Goal: Information Seeking & Learning: Understand process/instructions

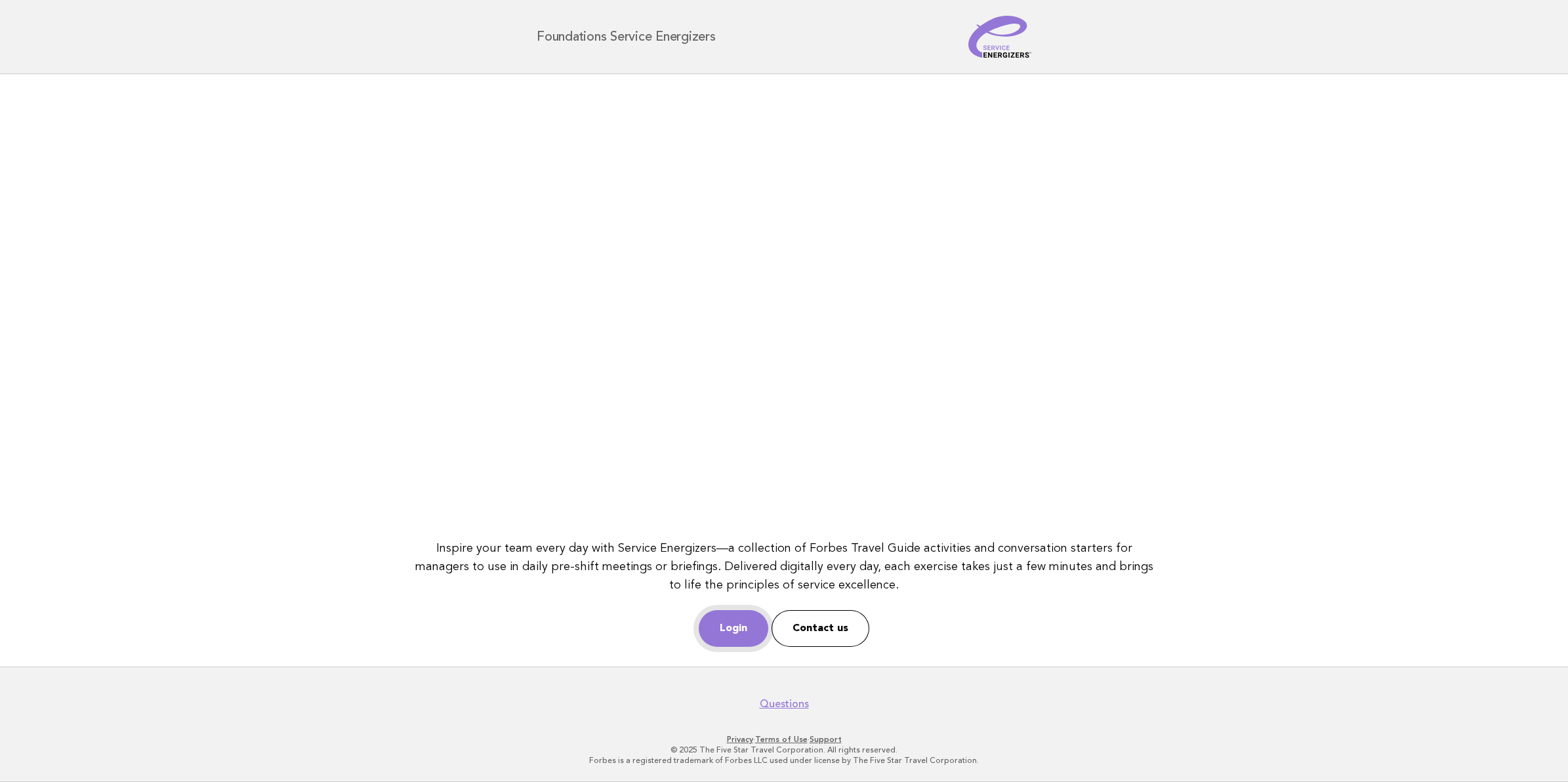
click at [746, 637] on link "Login" at bounding box center [733, 628] width 70 height 36
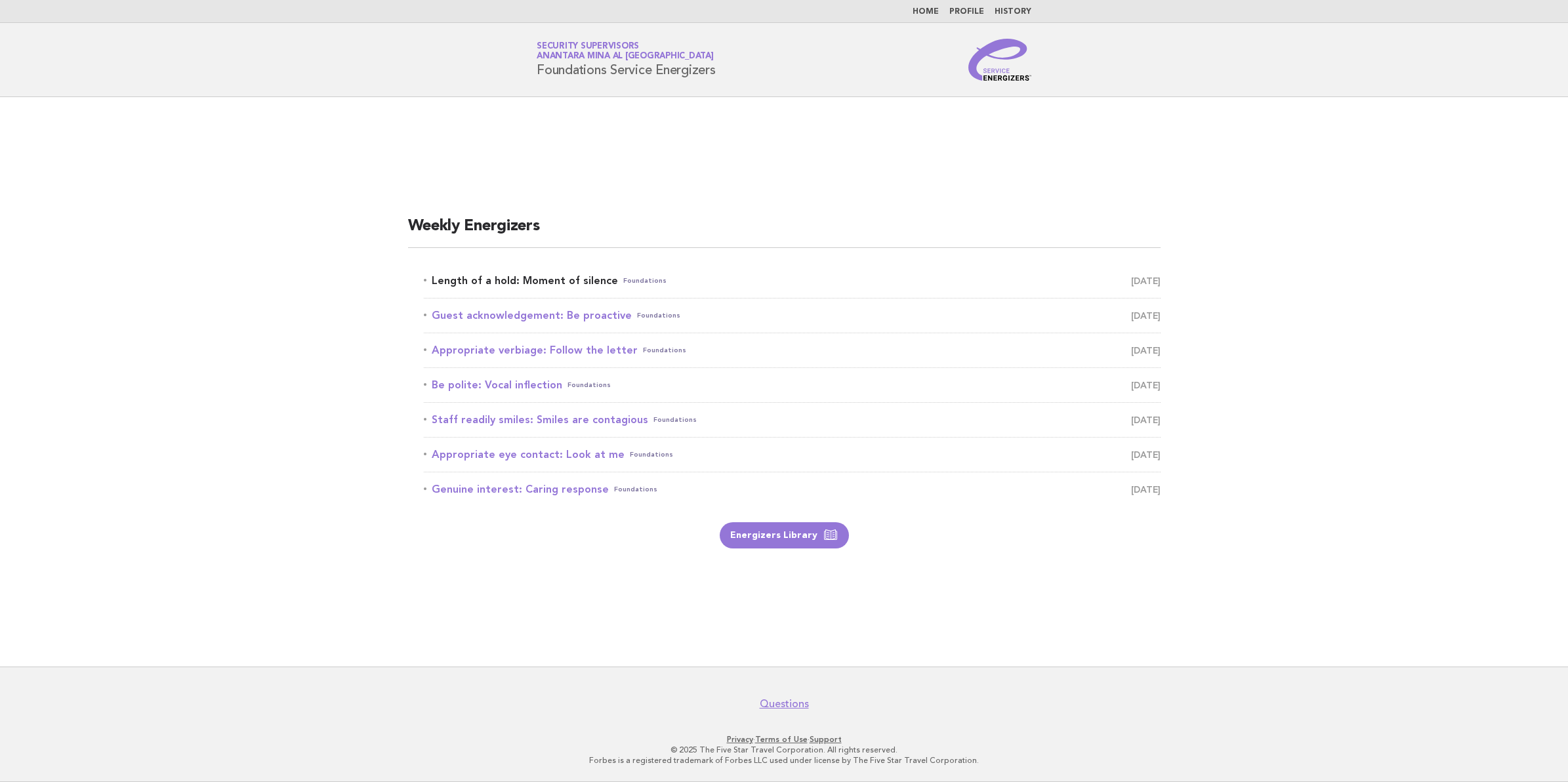
click at [490, 272] on link "Length of a hold: Moment of silence Foundations August 21" at bounding box center [792, 281] width 737 height 18
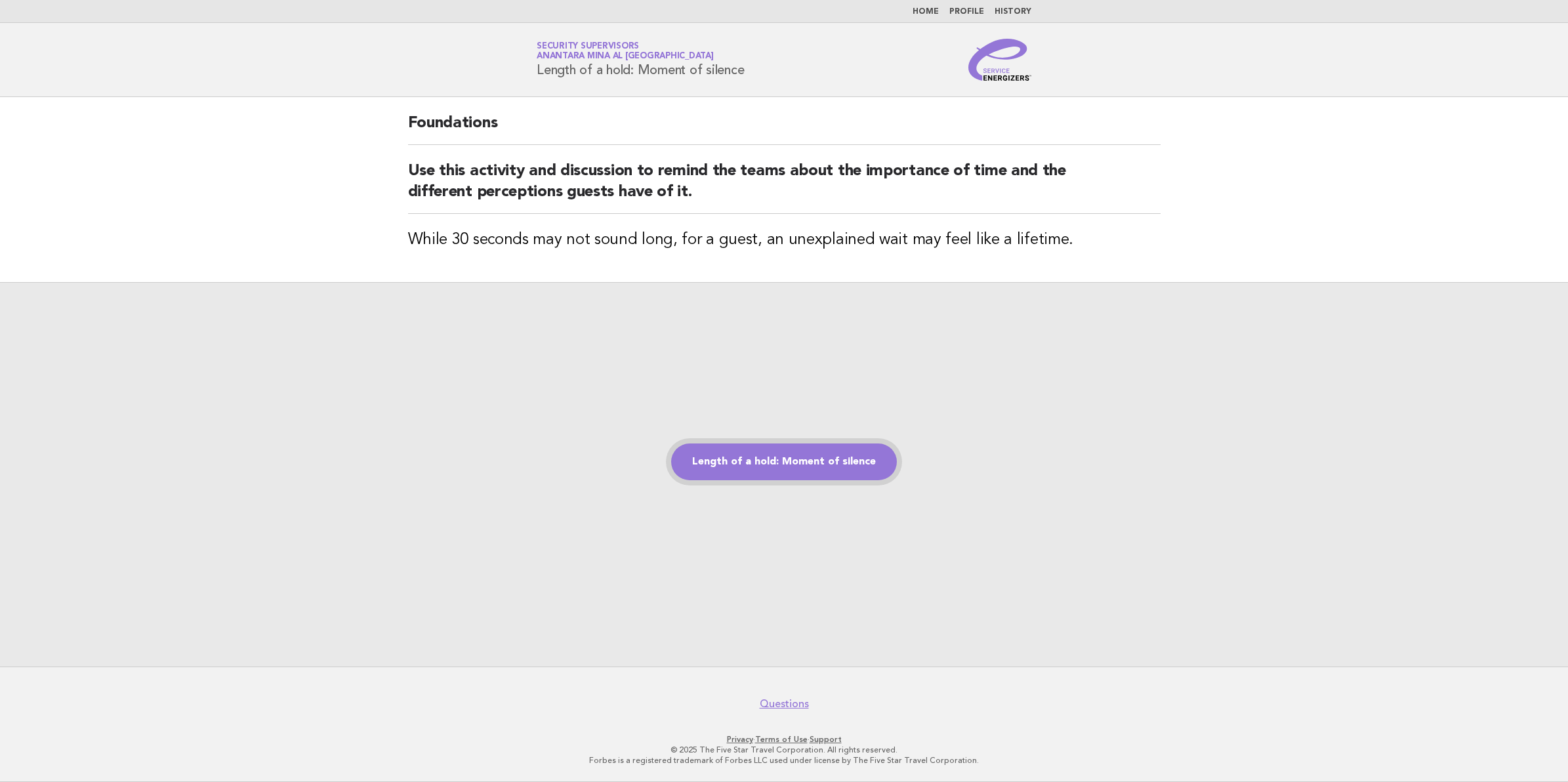
click at [798, 460] on link "Length of a hold: Moment of silence" at bounding box center [784, 462] width 226 height 36
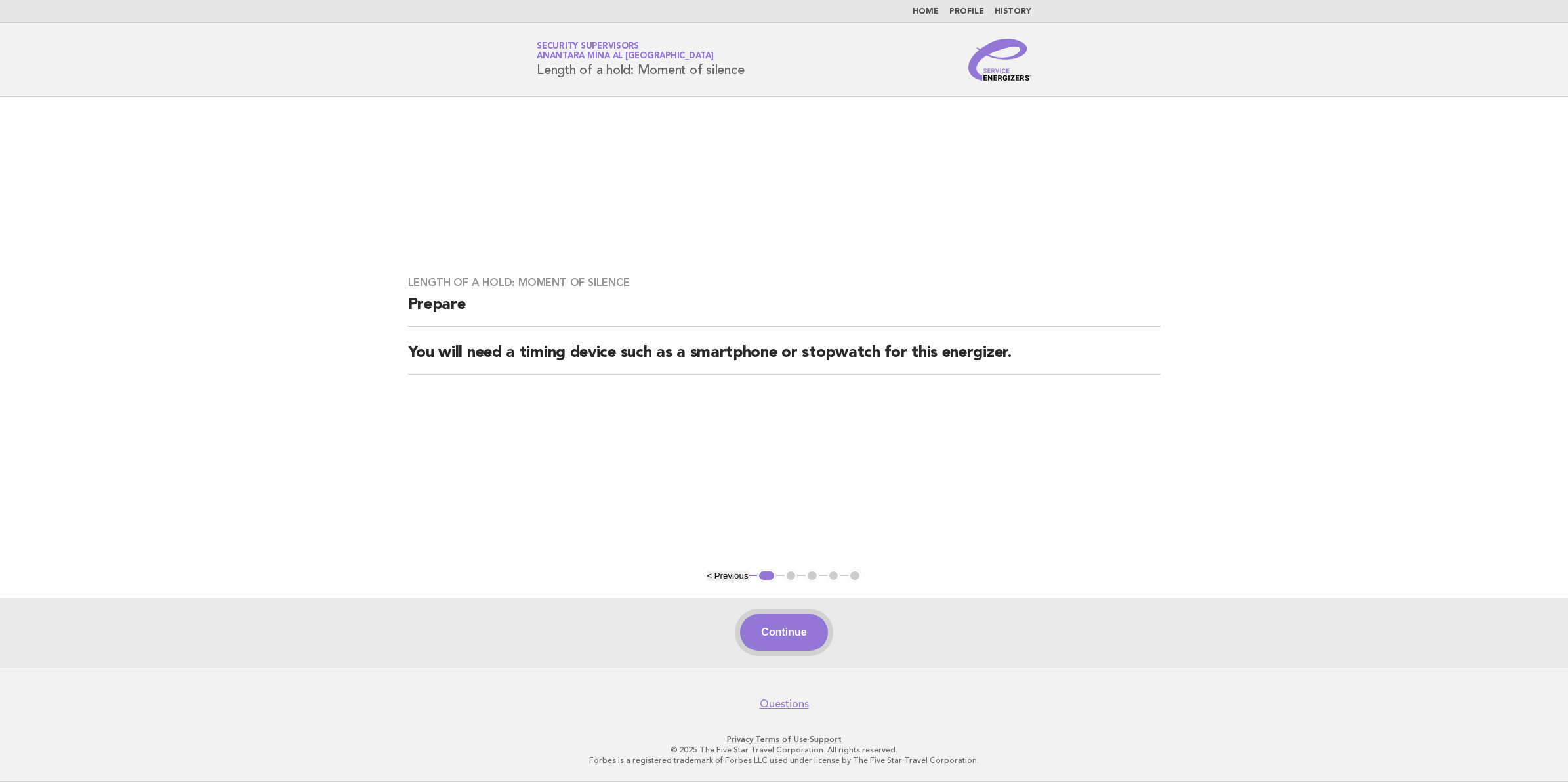
click at [746, 627] on button "Continue" at bounding box center [783, 632] width 87 height 36
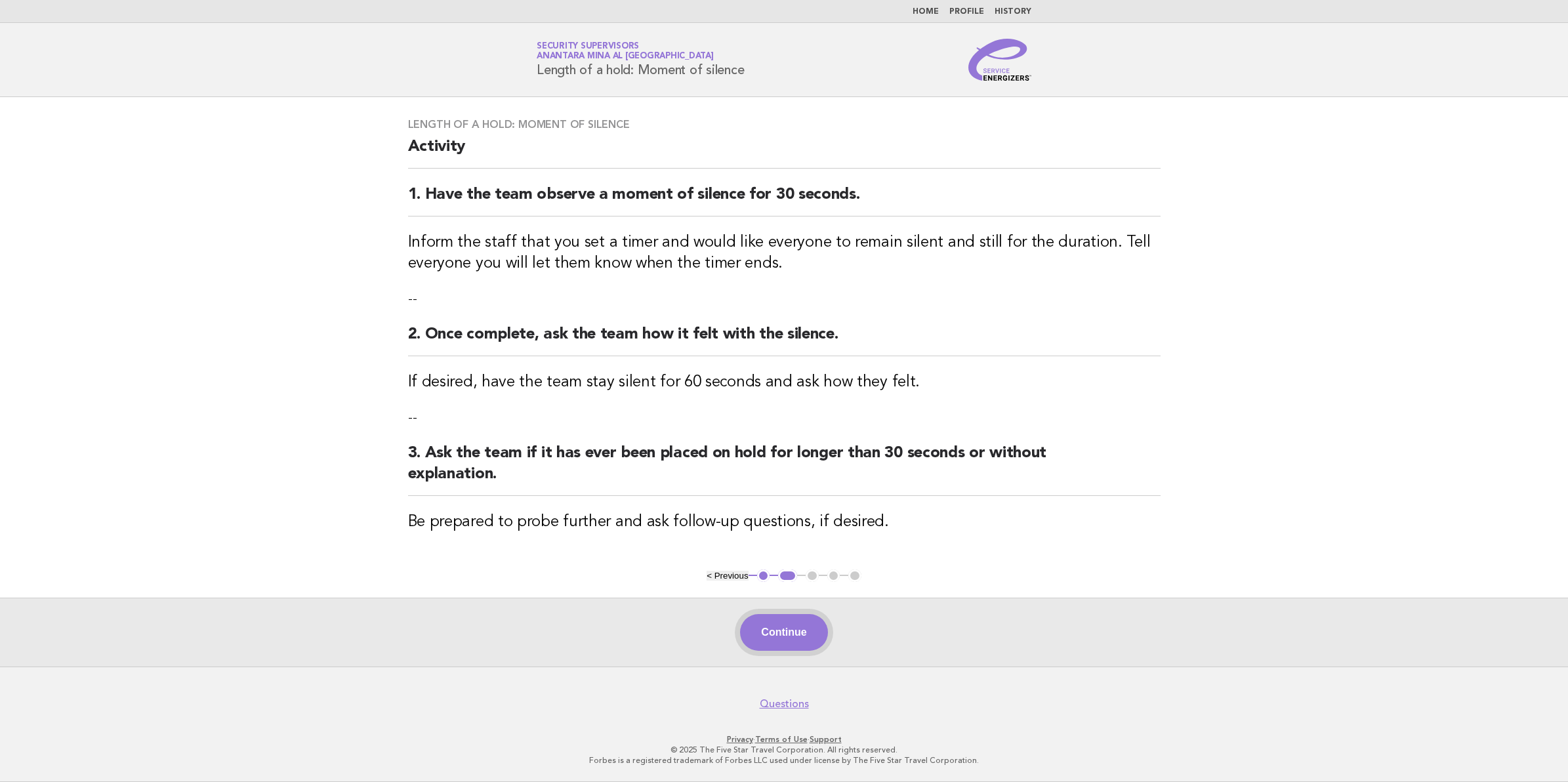
click at [743, 628] on button "Continue" at bounding box center [783, 632] width 87 height 36
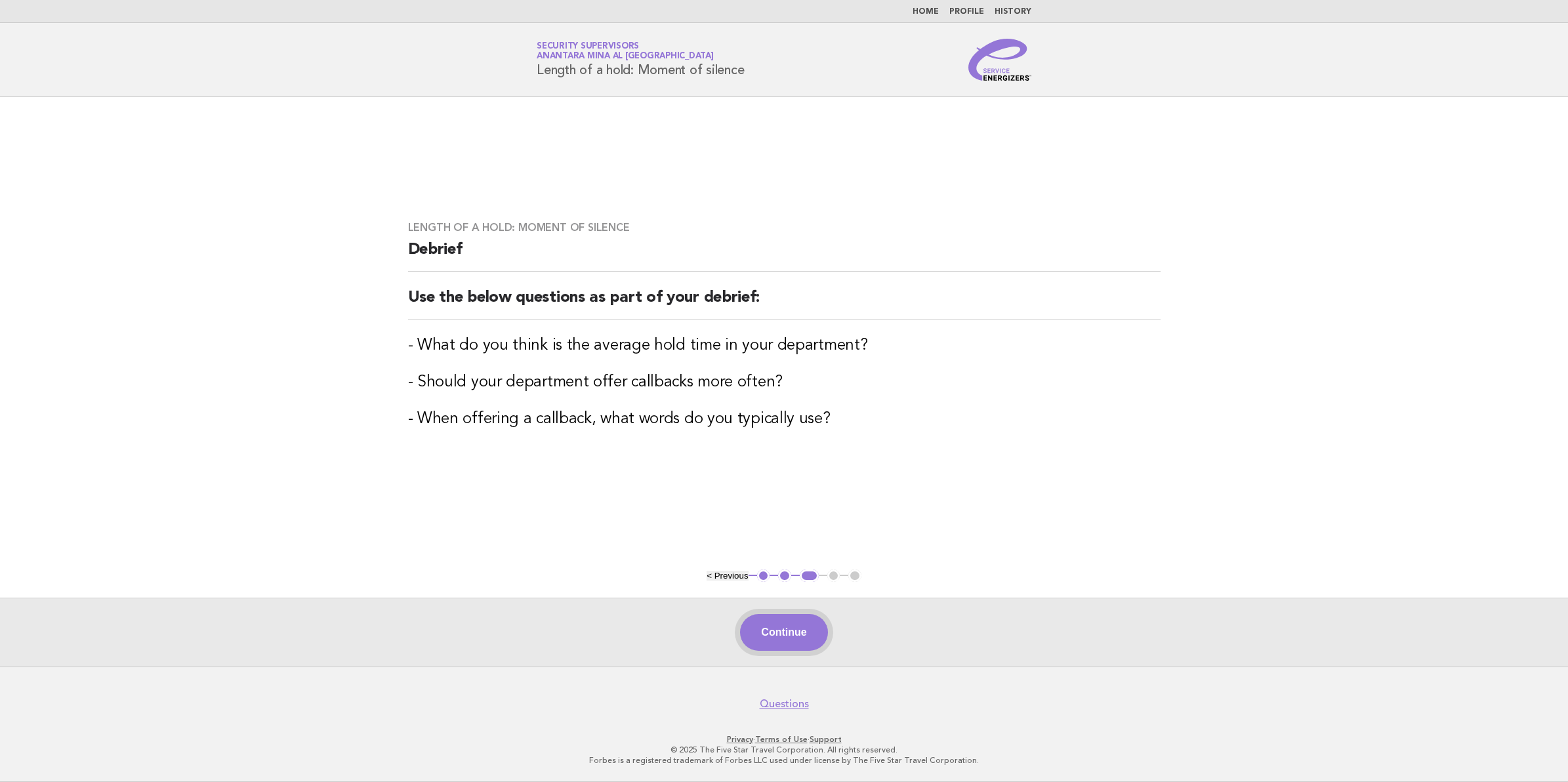
click at [740, 628] on button "Continue" at bounding box center [783, 632] width 87 height 36
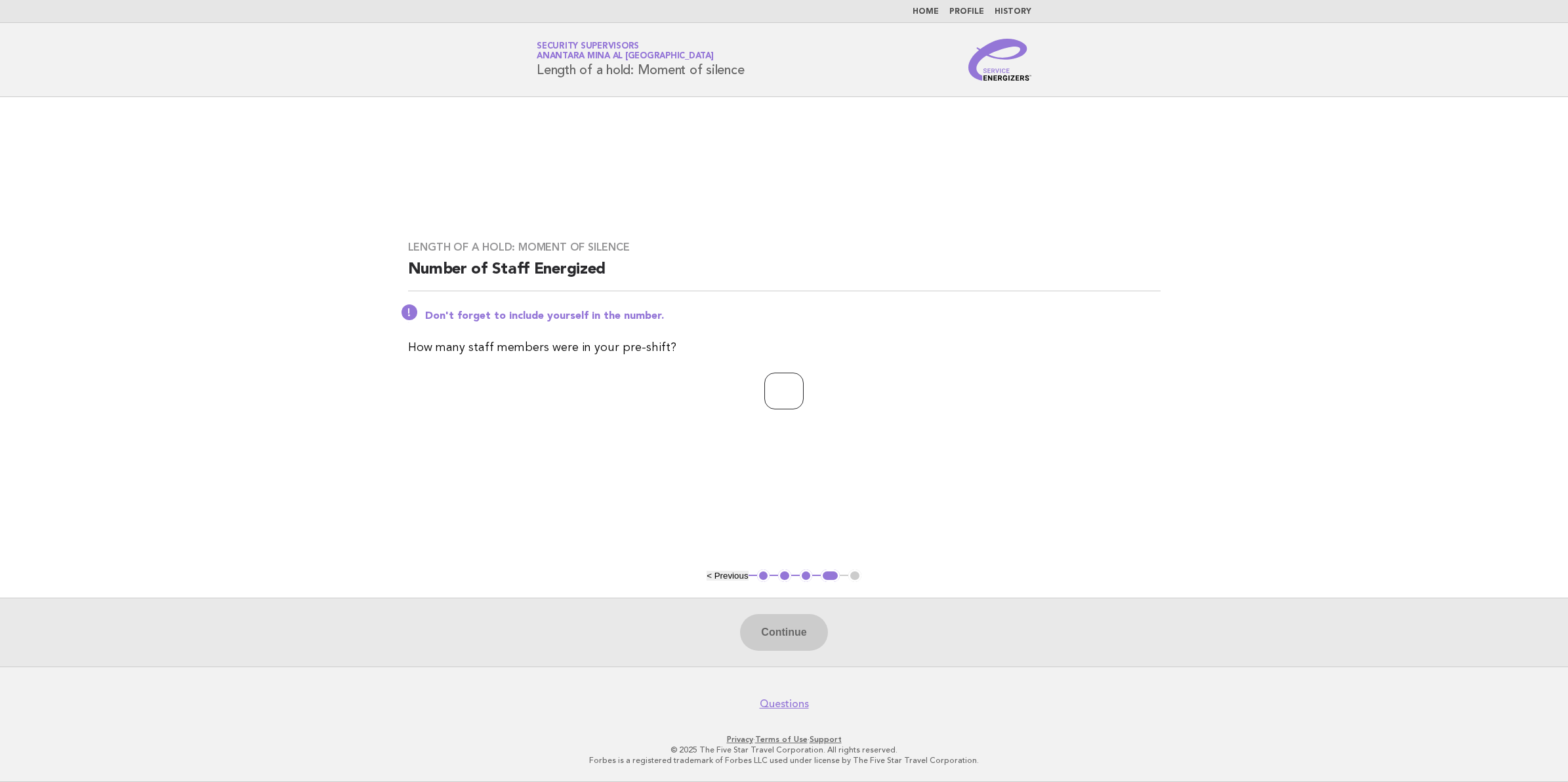
click at [764, 392] on input "number" at bounding box center [784, 391] width 40 height 36
type input "**"
click at [766, 624] on button "Continue" at bounding box center [783, 632] width 87 height 36
